Goal: Information Seeking & Learning: Learn about a topic

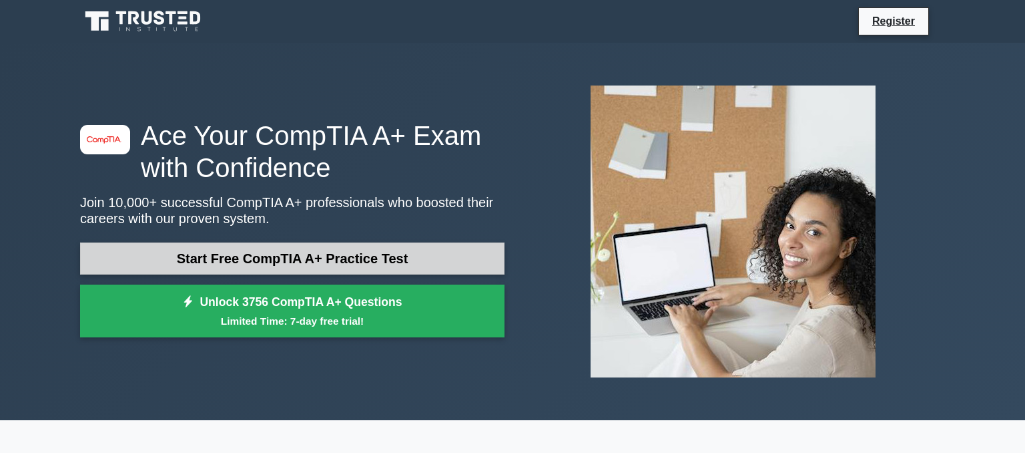
click at [252, 256] on link "Start Free CompTIA A+ Practice Test" at bounding box center [292, 258] width 425 height 32
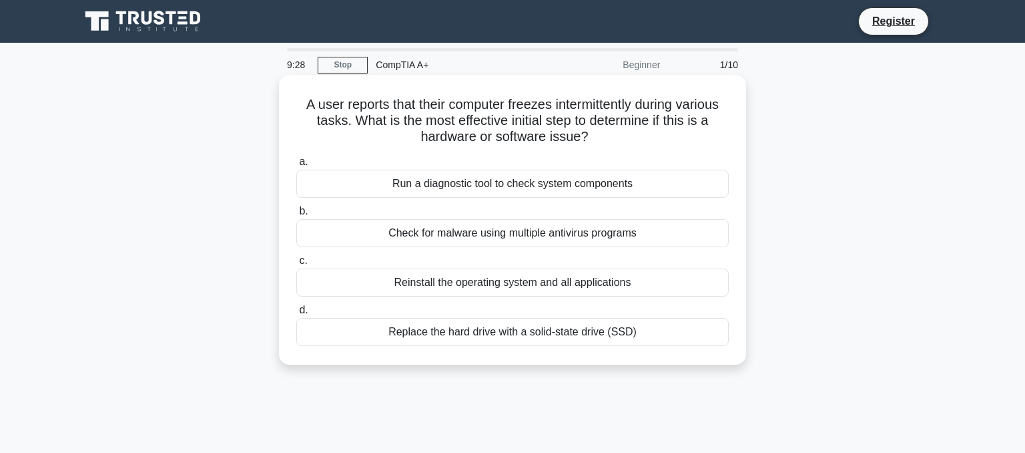
click at [474, 238] on div "Check for malware using multiple antivirus programs" at bounding box center [512, 233] width 433 height 28
click at [296, 216] on input "b. Check for malware using multiple antivirus programs" at bounding box center [296, 211] width 0 height 9
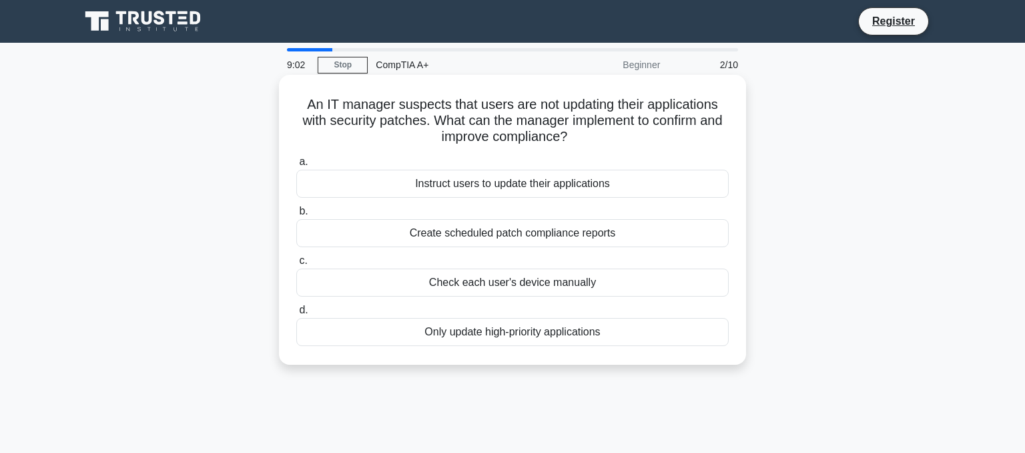
click at [521, 239] on div "Create scheduled patch compliance reports" at bounding box center [512, 233] width 433 height 28
click at [296, 216] on input "b. Create scheduled patch compliance reports" at bounding box center [296, 211] width 0 height 9
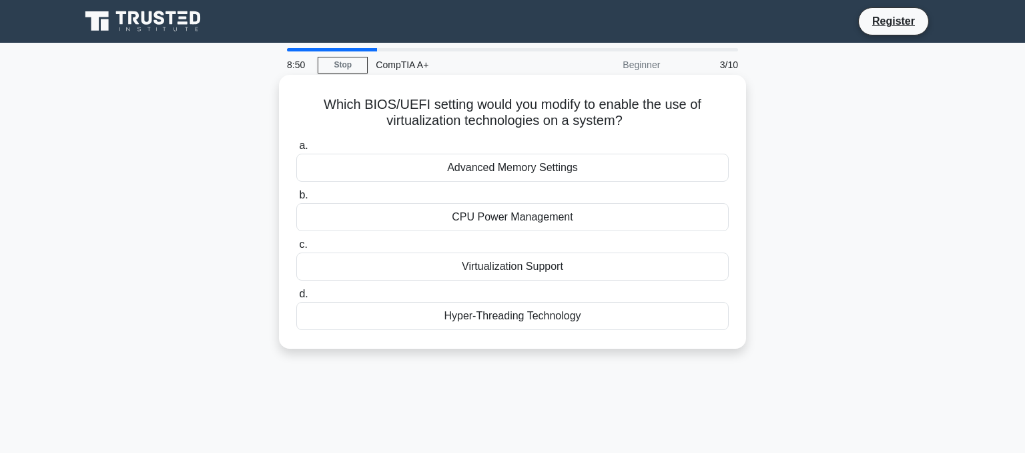
click at [495, 319] on div "Hyper-Threading Technology" at bounding box center [512, 316] width 433 height 28
click at [296, 298] on input "d. Hyper-Threading Technology" at bounding box center [296, 294] width 0 height 9
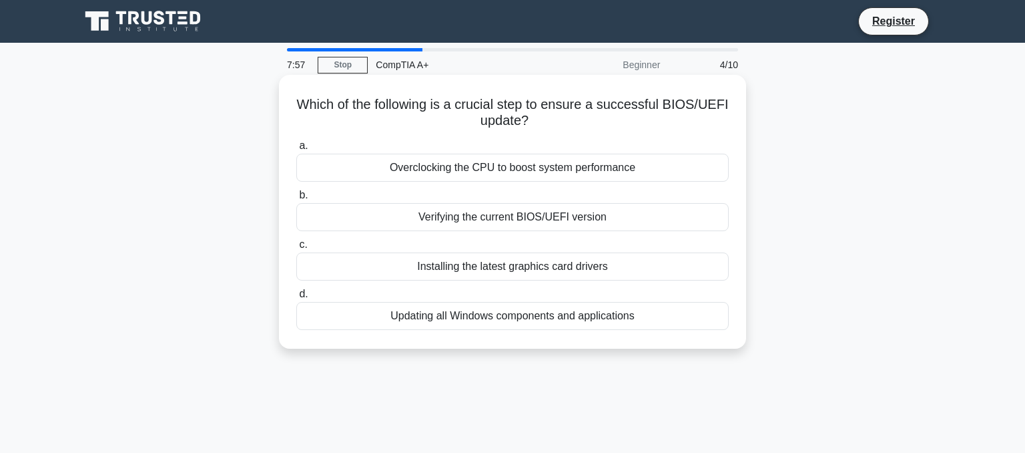
click at [514, 218] on div "Verifying the current BIOS/UEFI version" at bounding box center [512, 217] width 433 height 28
click at [296, 200] on input "b. Verifying the current BIOS/UEFI version" at bounding box center [296, 195] width 0 height 9
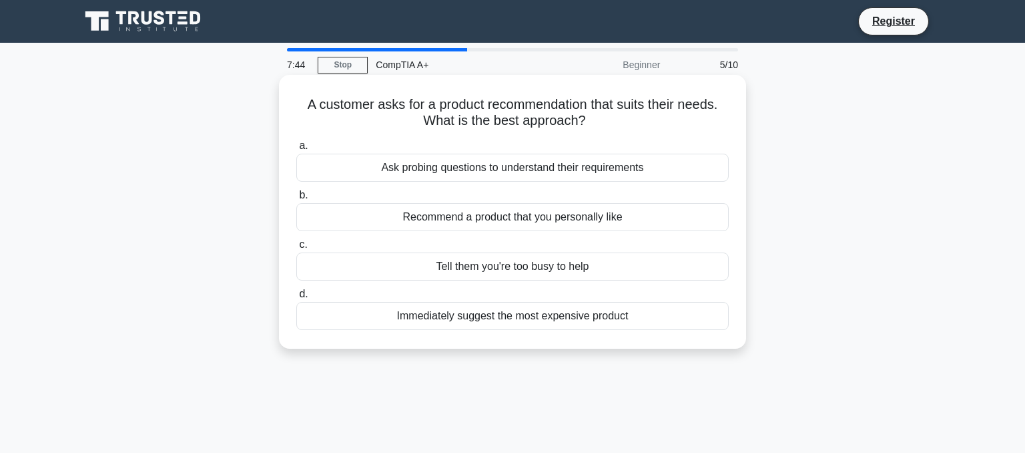
click at [483, 170] on div "Ask probing questions to understand their requirements" at bounding box center [512, 168] width 433 height 28
click at [296, 150] on input "a. Ask probing questions to understand their requirements" at bounding box center [296, 146] width 0 height 9
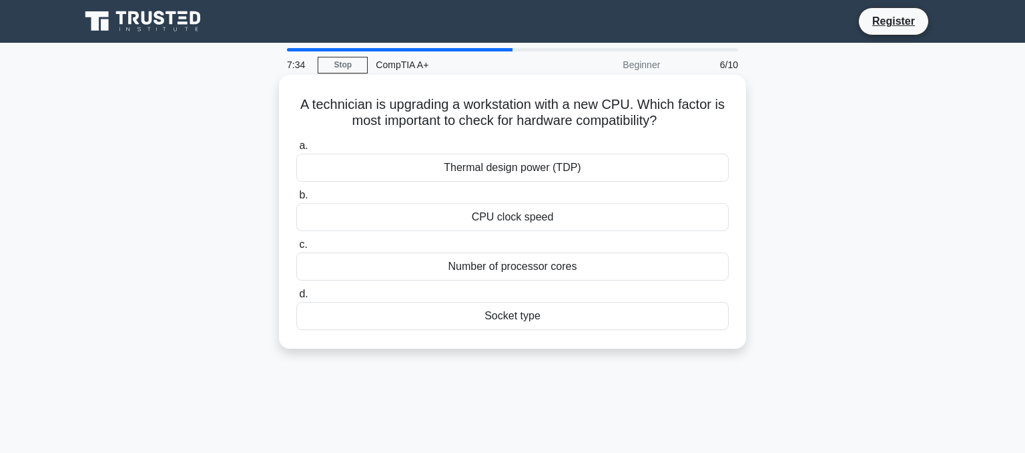
click at [457, 322] on div "Socket type" at bounding box center [512, 316] width 433 height 28
click at [296, 298] on input "d. Socket type" at bounding box center [296, 294] width 0 height 9
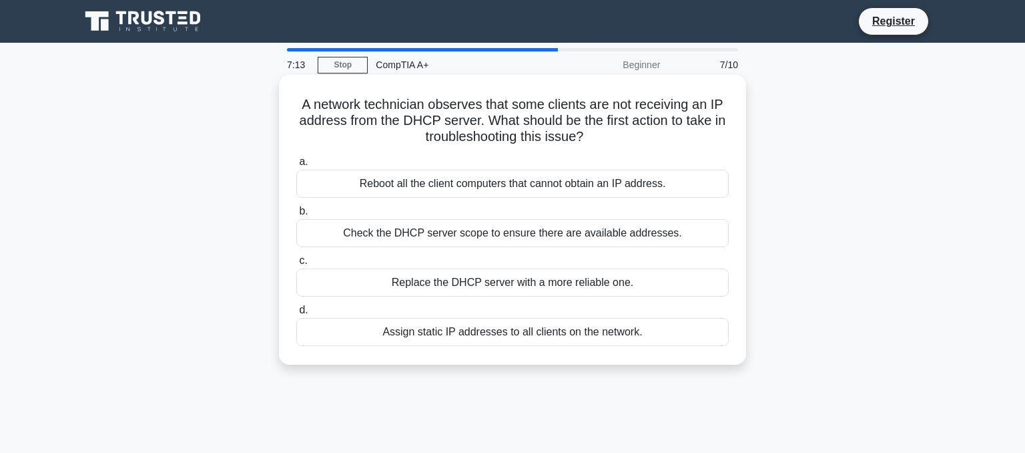
click at [495, 233] on div "Check the DHCP server scope to ensure there are available addresses." at bounding box center [512, 233] width 433 height 28
click at [296, 216] on input "b. Check the DHCP server scope to ensure there are available addresses." at bounding box center [296, 211] width 0 height 9
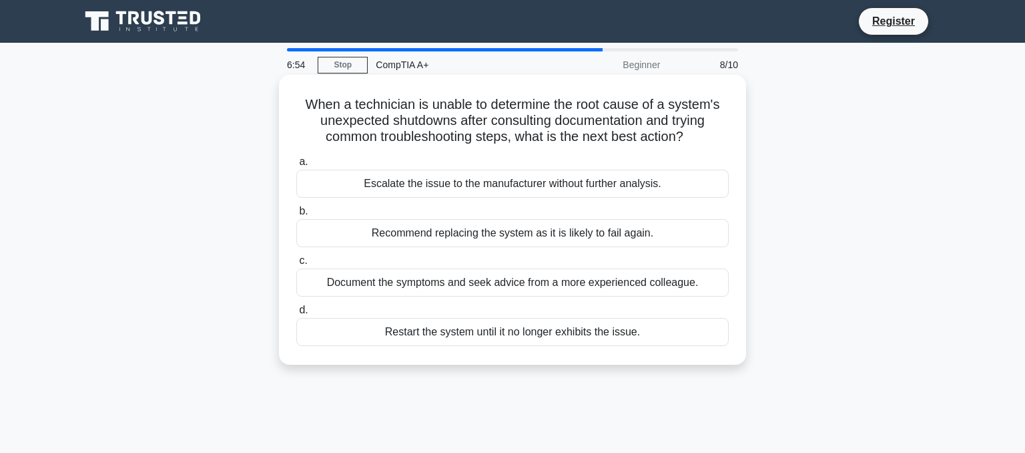
click at [433, 287] on div "Document the symptoms and seek advice from a more experienced colleague." at bounding box center [512, 282] width 433 height 28
click at [296, 265] on input "c. Document the symptoms and seek advice from a more experienced colleague." at bounding box center [296, 260] width 0 height 9
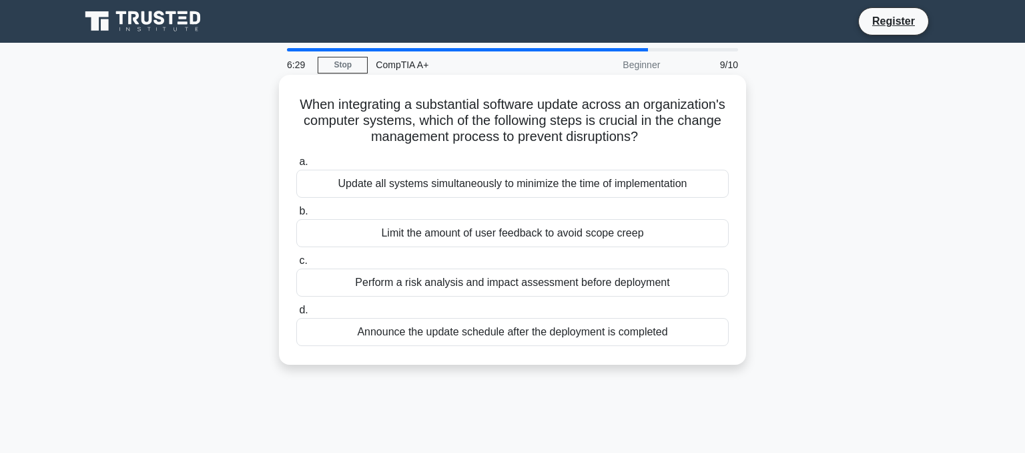
click at [445, 285] on div "Perform a risk analysis and impact assessment before deployment" at bounding box center [512, 282] width 433 height 28
click at [296, 265] on input "c. Perform a risk analysis and impact assessment before deployment" at bounding box center [296, 260] width 0 height 9
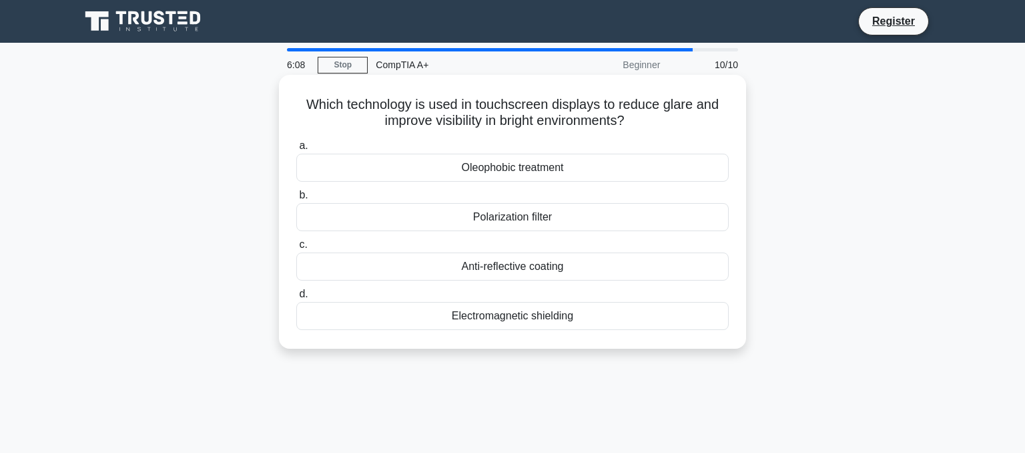
click at [502, 268] on div "Anti-reflective coating" at bounding box center [512, 266] width 433 height 28
click at [296, 249] on input "c. Anti-reflective coating" at bounding box center [296, 244] width 0 height 9
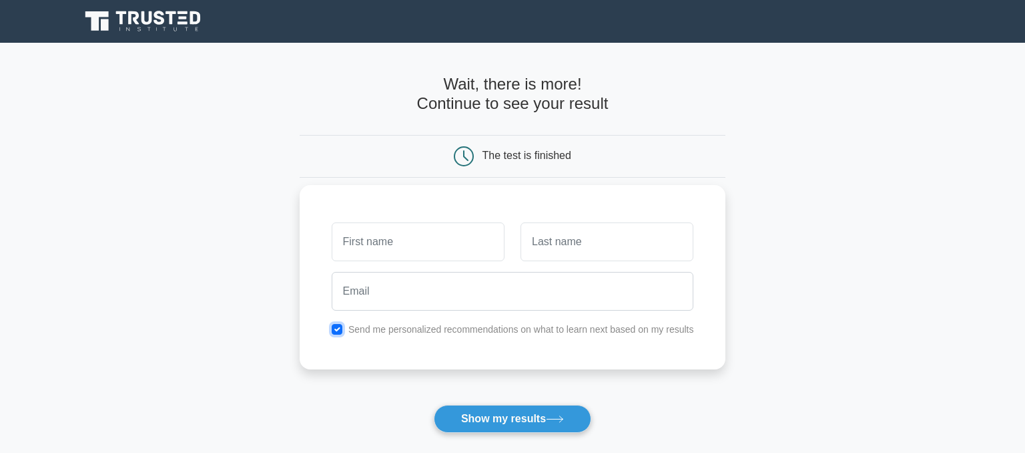
click at [340, 330] on input "checkbox" at bounding box center [337, 329] width 11 height 11
checkbox input "false"
click at [421, 242] on input "text" at bounding box center [418, 241] width 173 height 39
click at [497, 421] on button "Show my results" at bounding box center [513, 419] width 158 height 28
type input "bob"
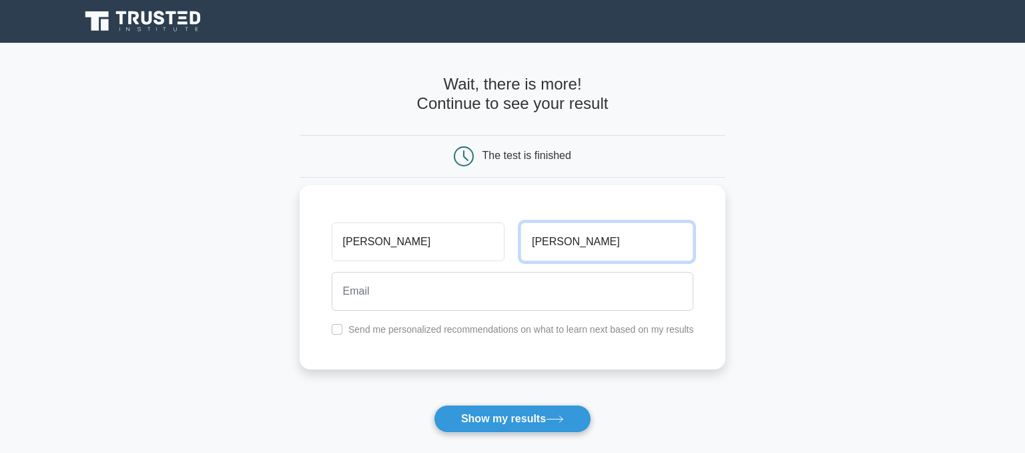
type input "rogers"
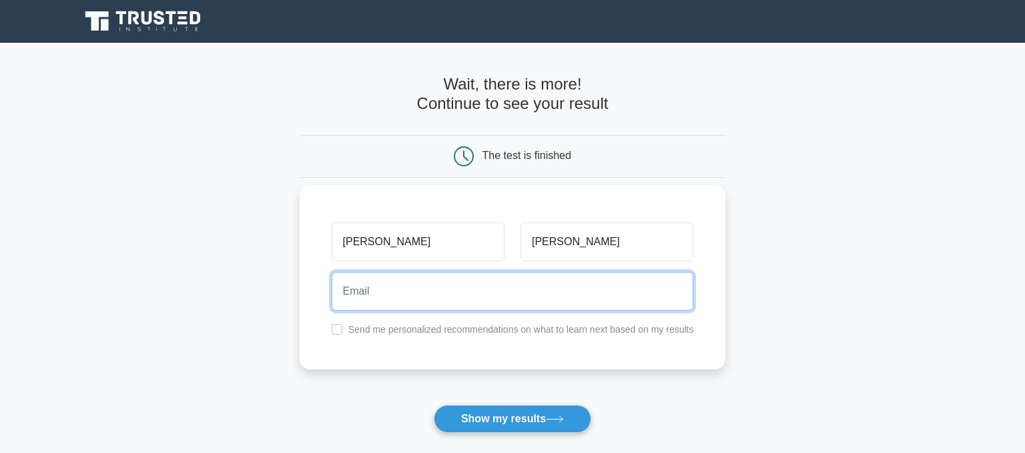
type input "r"
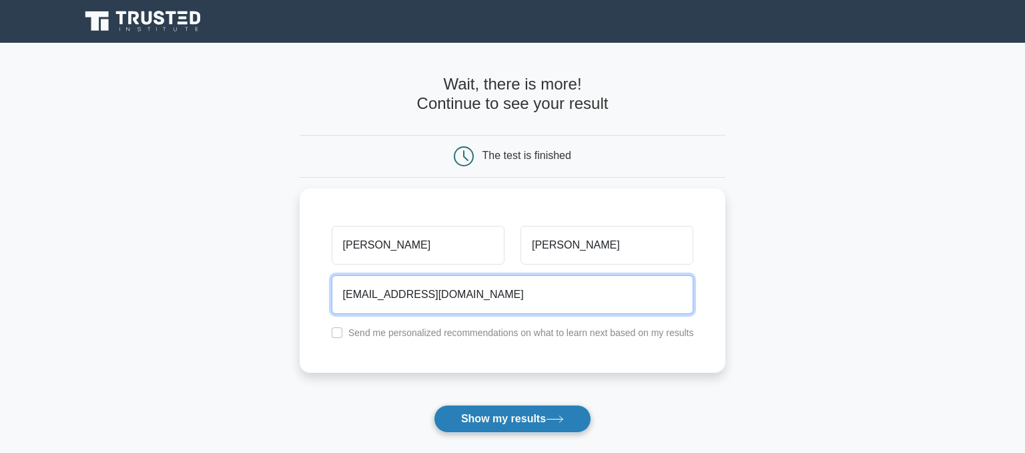
type input "brogers@aol.com"
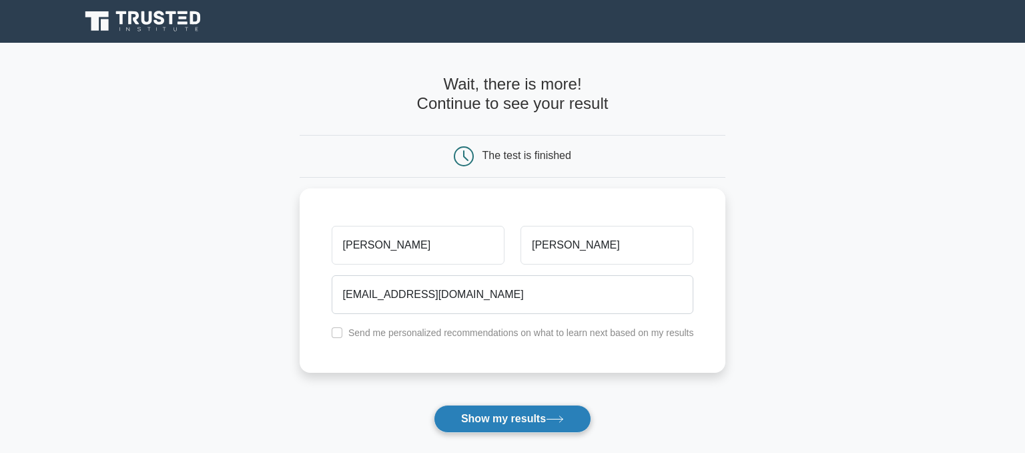
click at [510, 419] on button "Show my results" at bounding box center [513, 419] width 158 height 28
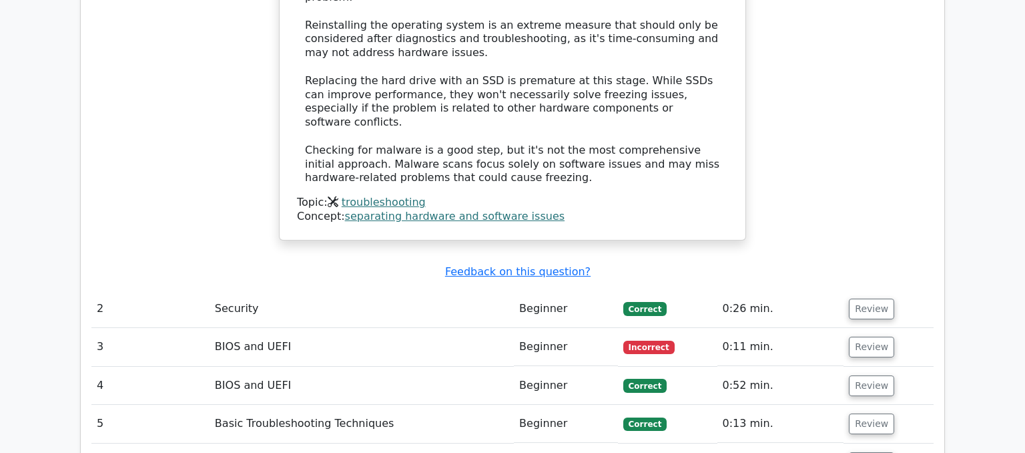
scroll to position [1763, 0]
